Goal: Transaction & Acquisition: Purchase product/service

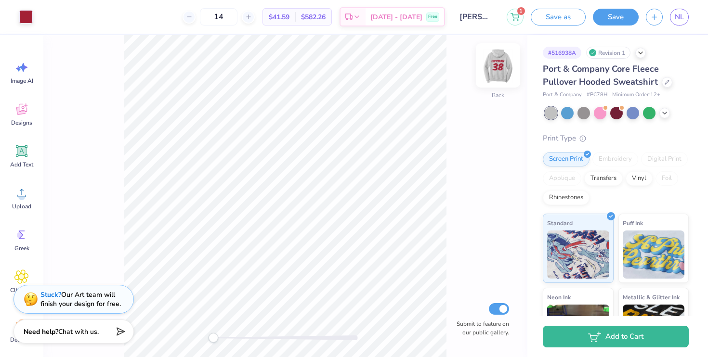
click at [504, 67] on img at bounding box center [498, 65] width 39 height 39
click at [500, 64] on img at bounding box center [498, 65] width 39 height 39
drag, startPoint x: 610, startPoint y: 93, endPoint x: 688, endPoint y: 93, distance: 78.0
click at [688, 93] on div "Port & Company # PC78H Minimum Order: 12 +" at bounding box center [616, 95] width 146 height 8
click at [677, 158] on div "Digital Print" at bounding box center [664, 159] width 47 height 14
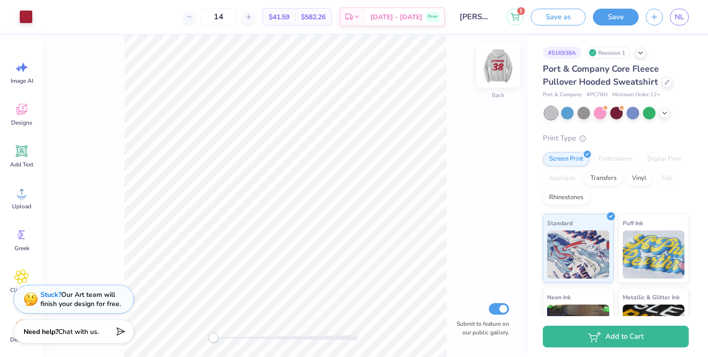
click at [508, 68] on img at bounding box center [498, 65] width 39 height 39
click at [507, 68] on img at bounding box center [498, 65] width 39 height 39
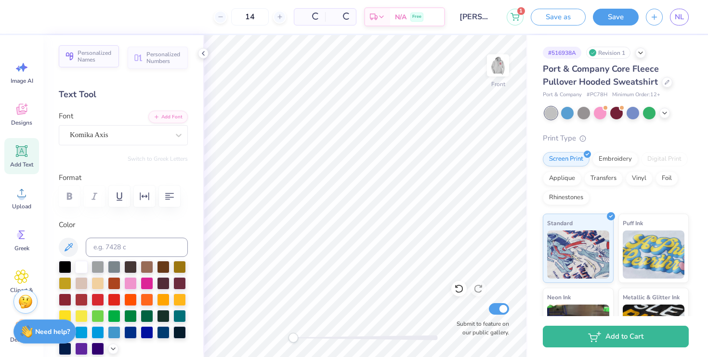
click at [100, 61] on span "Personalized Names" at bounding box center [96, 56] width 36 height 13
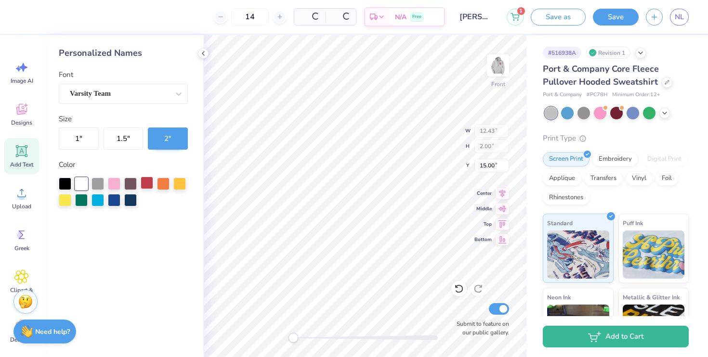
click at [147, 183] on div at bounding box center [147, 183] width 13 height 13
click at [21, 164] on span "Add Text" at bounding box center [21, 165] width 23 height 8
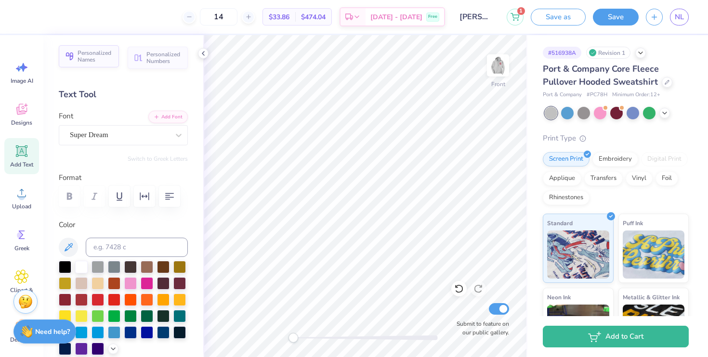
click at [85, 56] on span "Personalized Names" at bounding box center [96, 56] width 36 height 13
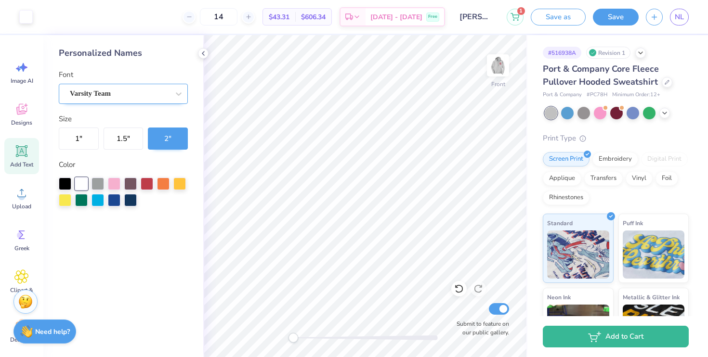
click at [92, 87] on div "Varsity Team" at bounding box center [119, 93] width 101 height 15
click at [104, 95] on div "Varsity Team" at bounding box center [119, 93] width 101 height 15
click at [204, 52] on icon at bounding box center [203, 54] width 8 height 8
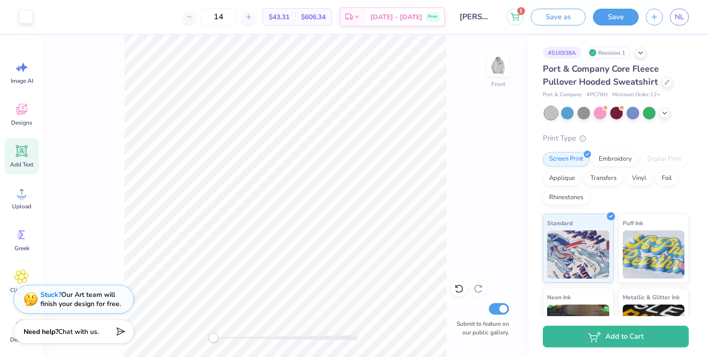
click at [22, 149] on icon at bounding box center [21, 151] width 9 height 9
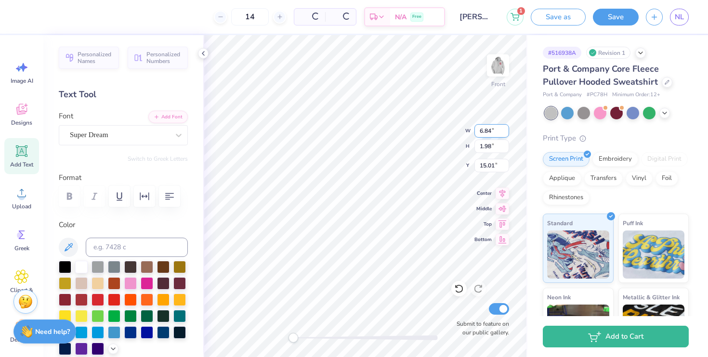
type textarea "TET"
click at [164, 59] on span "Personalized Numbers" at bounding box center [164, 56] width 36 height 13
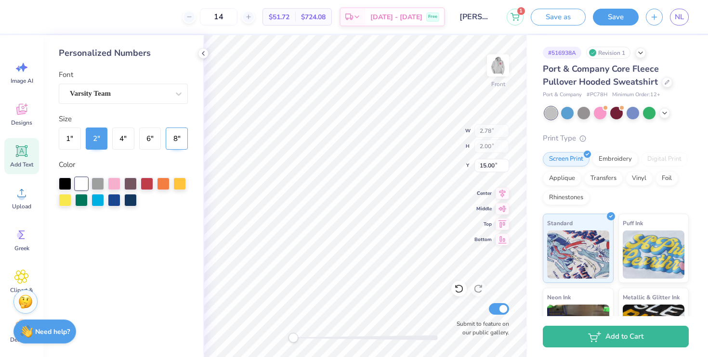
click at [171, 144] on button "8 "" at bounding box center [177, 139] width 22 height 22
click at [118, 95] on div "Varsity Team" at bounding box center [119, 93] width 101 height 15
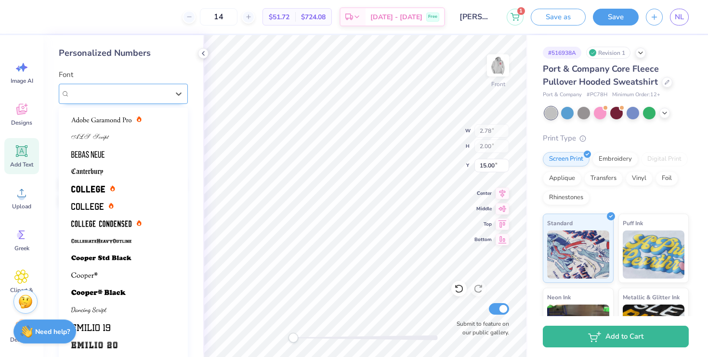
click at [111, 95] on span "Varsity Team" at bounding box center [90, 93] width 41 height 11
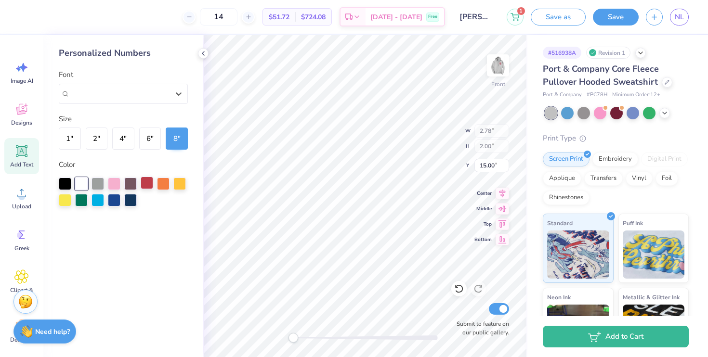
click at [146, 185] on div at bounding box center [147, 183] width 13 height 13
type input "12.43"
type input "7.35"
click at [152, 180] on div at bounding box center [147, 183] width 13 height 13
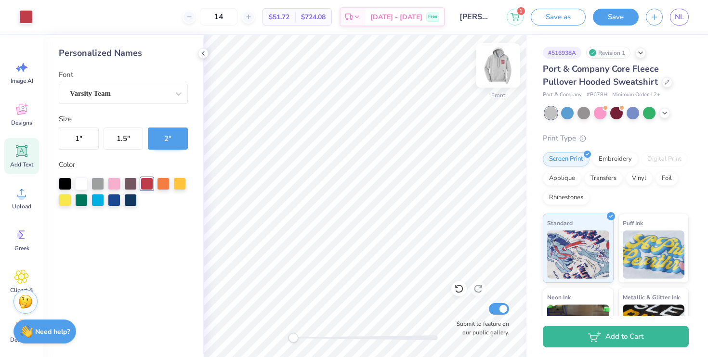
click at [493, 71] on img at bounding box center [498, 65] width 39 height 39
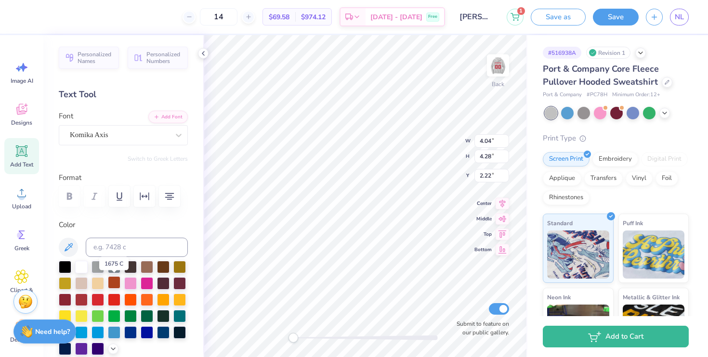
click at [118, 285] on div at bounding box center [114, 282] width 13 height 13
click at [79, 301] on div at bounding box center [81, 299] width 13 height 13
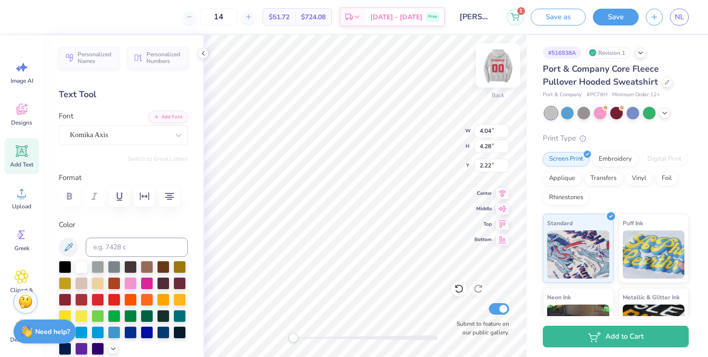
click at [497, 63] on img at bounding box center [498, 65] width 39 height 39
type input "3.71"
type input "3.93"
type input "7.85"
type input "11.14"
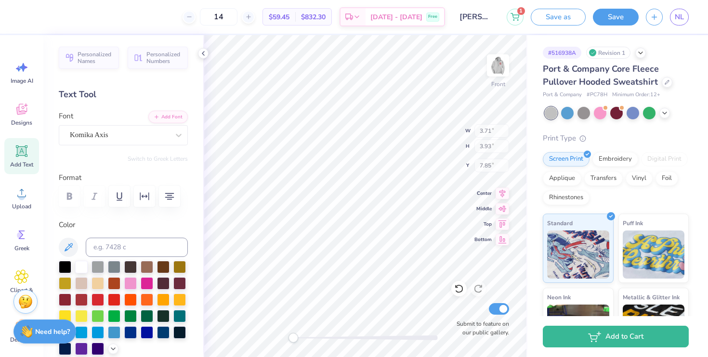
type input "8.00"
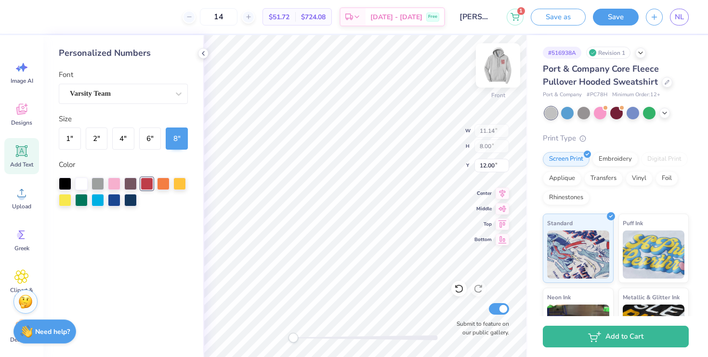
click at [498, 74] on img at bounding box center [498, 65] width 39 height 39
type input "4.46"
type input "4.04"
type input "4.28"
type input "2.22"
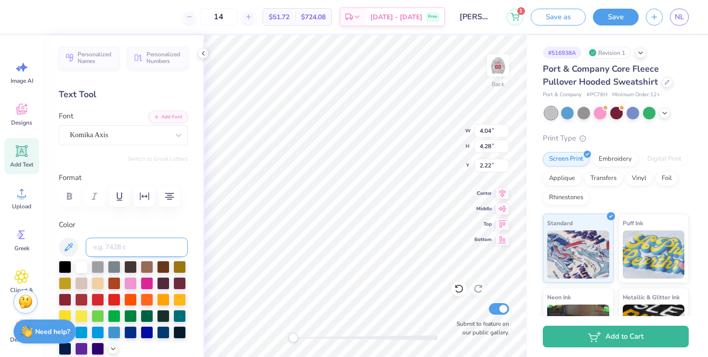
click at [126, 248] on input at bounding box center [137, 247] width 102 height 19
type input "red v"
click at [87, 297] on div at bounding box center [81, 299] width 13 height 13
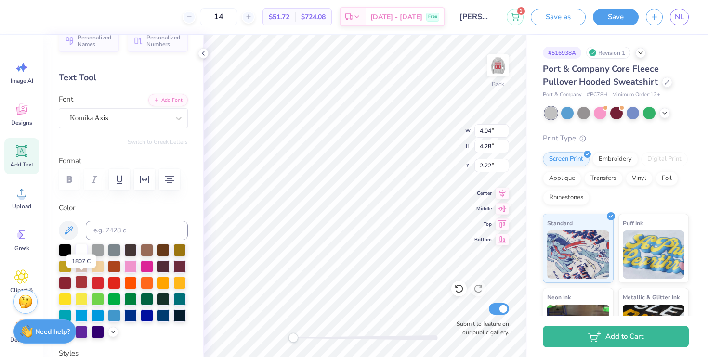
scroll to position [19, 0]
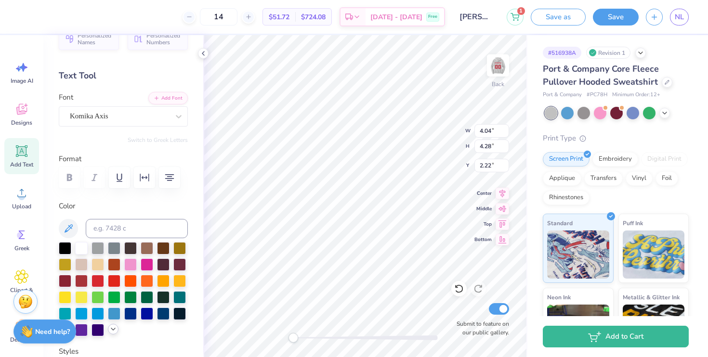
click at [113, 328] on icon at bounding box center [113, 330] width 8 height 8
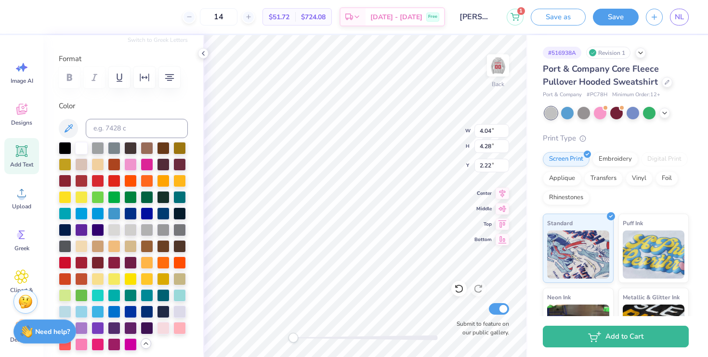
scroll to position [120, 0]
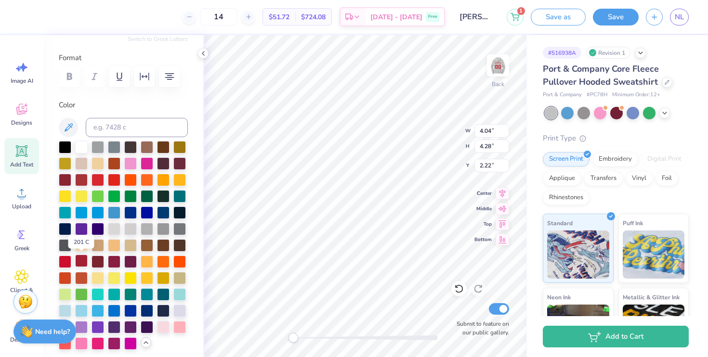
click at [79, 260] on div at bounding box center [81, 261] width 13 height 13
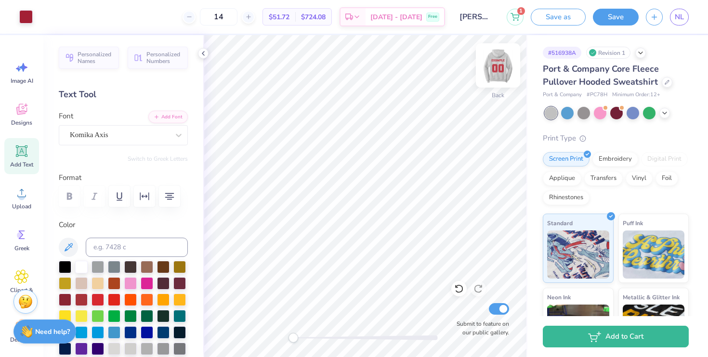
click at [493, 73] on img at bounding box center [498, 65] width 39 height 39
click at [493, 73] on img at bounding box center [497, 65] width 19 height 19
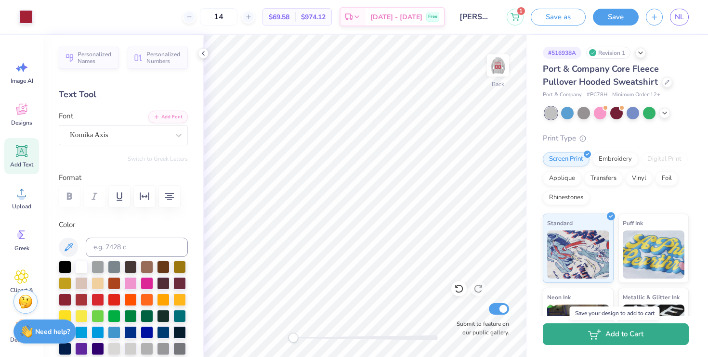
click at [604, 338] on button "Add to Cart" at bounding box center [616, 335] width 146 height 22
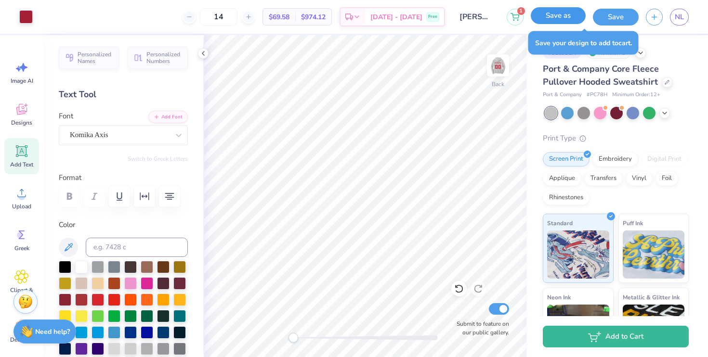
click at [559, 14] on button "Save as" at bounding box center [558, 15] width 55 height 17
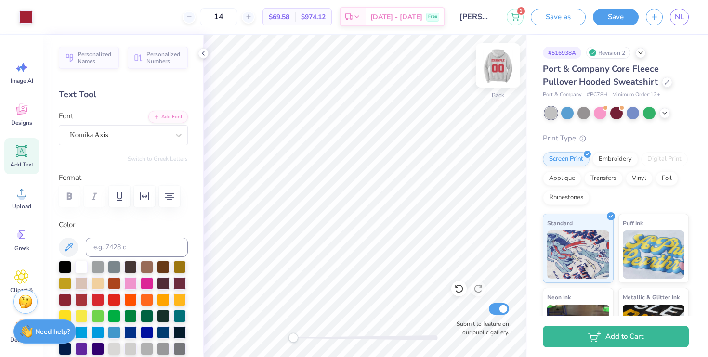
click at [502, 70] on img at bounding box center [498, 65] width 39 height 39
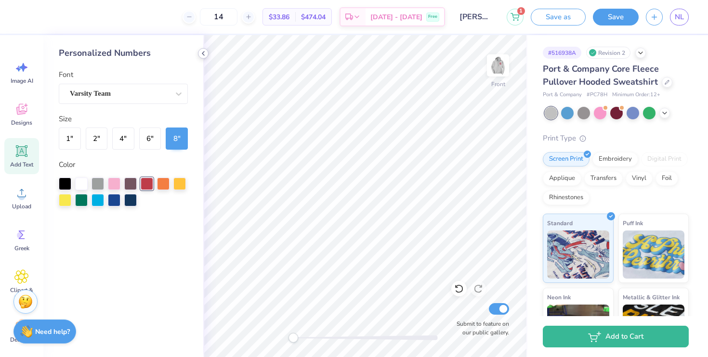
click at [203, 53] on icon at bounding box center [203, 54] width 8 height 8
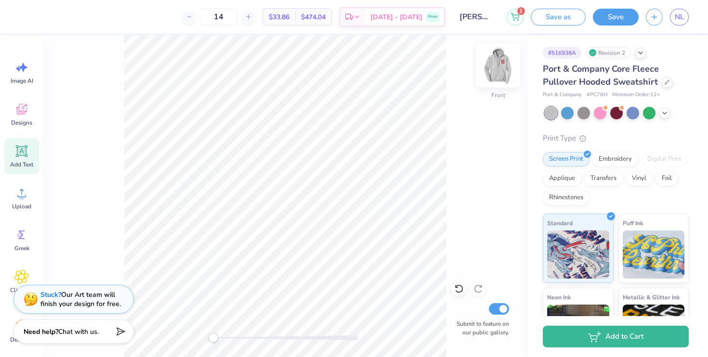
click at [507, 77] on img at bounding box center [498, 65] width 39 height 39
